Goal: Information Seeking & Learning: Learn about a topic

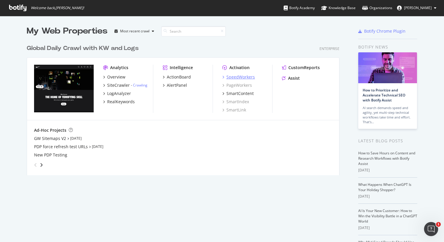
click at [227, 79] on div "SpeedWorkers" at bounding box center [240, 77] width 28 height 6
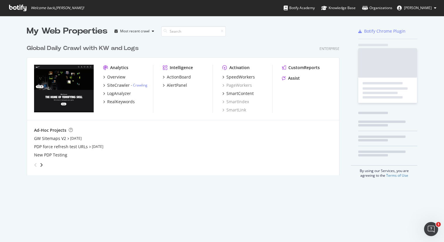
scroll to position [138, 317]
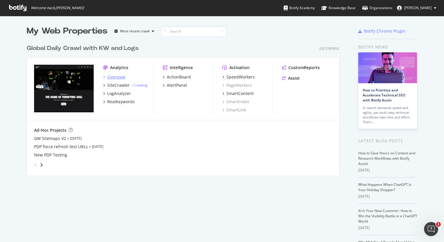
click at [117, 79] on div "Overview" at bounding box center [116, 77] width 18 height 6
